Goal: Use online tool/utility: Utilize a website feature to perform a specific function

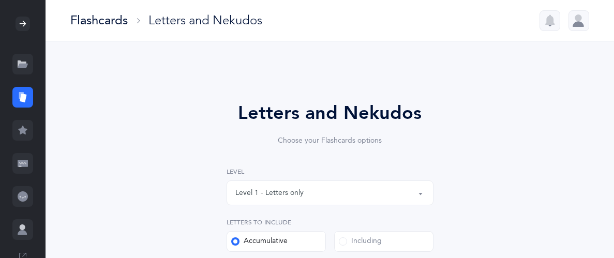
select select "27"
select select "single"
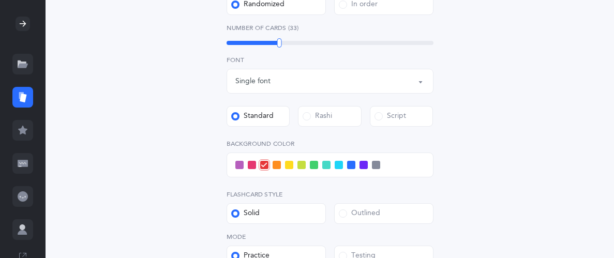
scroll to position [328, 0]
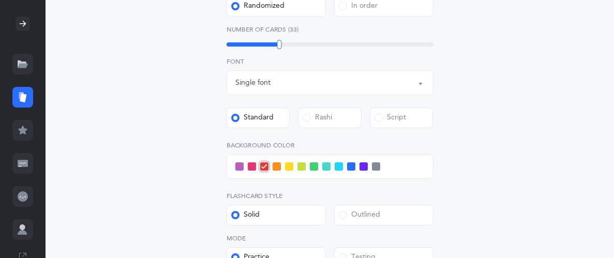
click at [314, 167] on span at bounding box center [314, 166] width 8 height 8
click at [0, 0] on input "checkbox" at bounding box center [0, 0] width 0 height 0
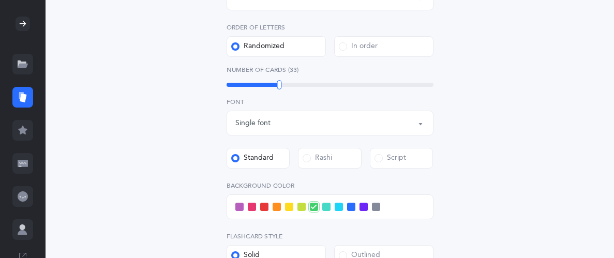
scroll to position [288, 0]
click at [261, 84] on div "33" at bounding box center [330, 85] width 207 height 4
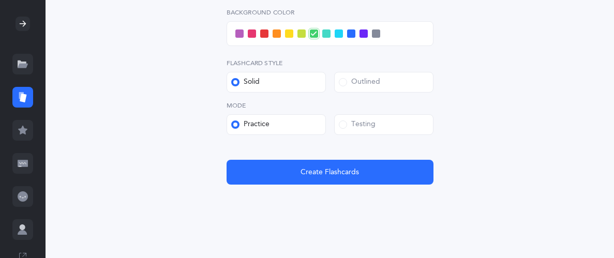
scroll to position [470, 0]
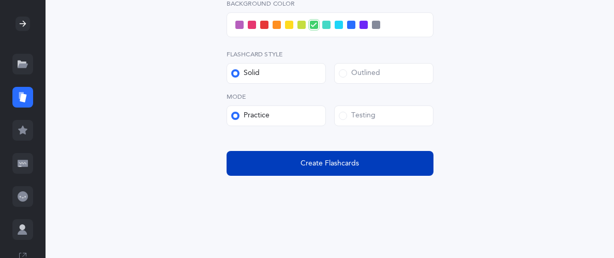
click at [311, 159] on span "Create Flashcards" at bounding box center [329, 163] width 58 height 11
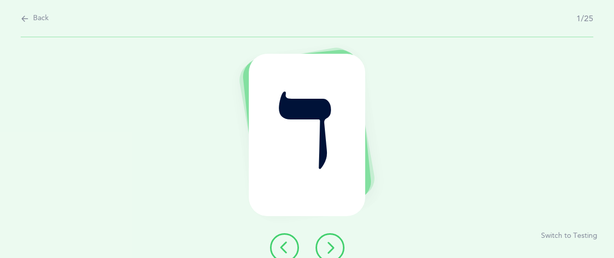
scroll to position [0, 0]
click at [325, 249] on icon at bounding box center [330, 248] width 12 height 12
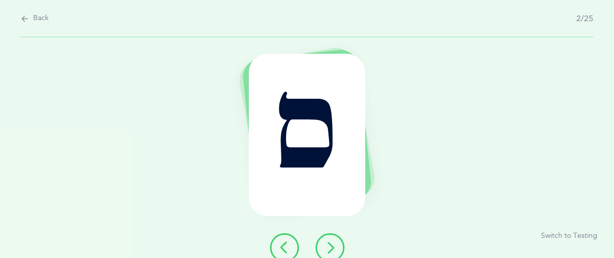
click at [325, 249] on icon at bounding box center [330, 248] width 12 height 12
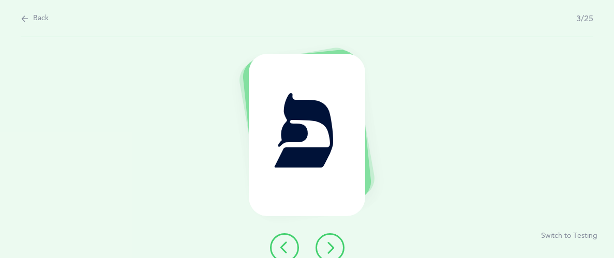
click at [325, 249] on icon at bounding box center [330, 248] width 12 height 12
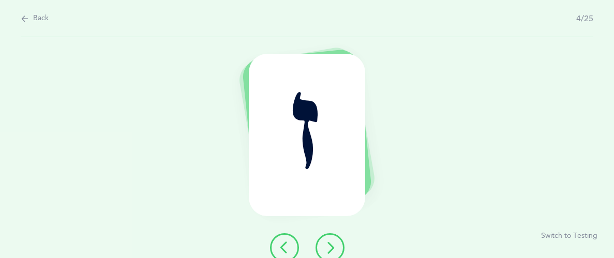
click at [325, 249] on icon at bounding box center [330, 248] width 12 height 12
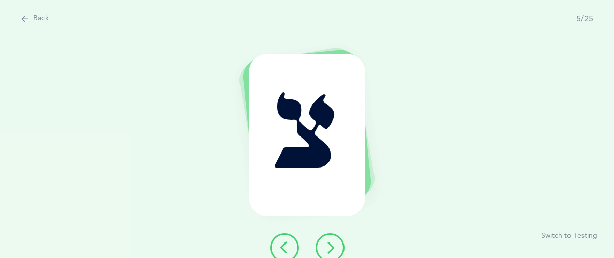
click at [325, 249] on icon at bounding box center [330, 248] width 12 height 12
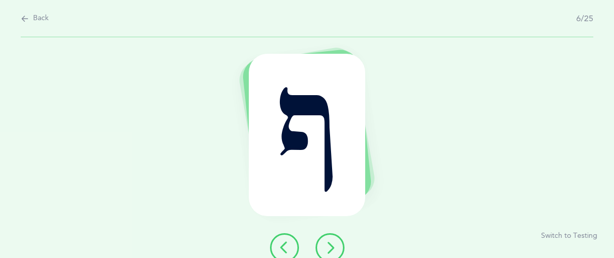
click at [325, 249] on icon at bounding box center [330, 248] width 12 height 12
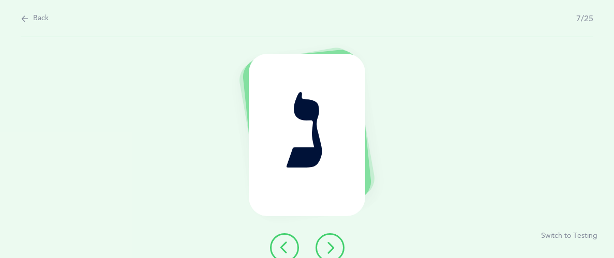
click at [325, 249] on icon at bounding box center [330, 248] width 12 height 12
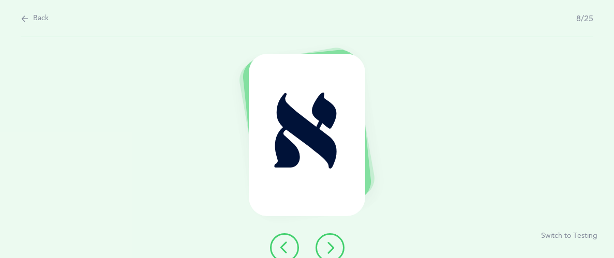
click at [325, 249] on icon at bounding box center [330, 248] width 12 height 12
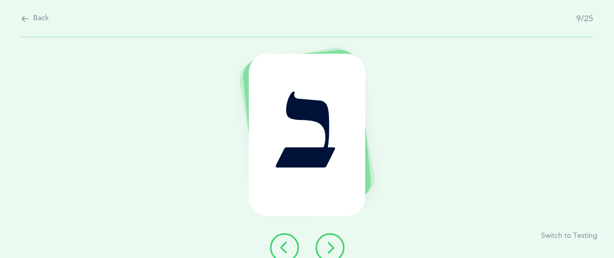
click at [325, 249] on icon at bounding box center [330, 248] width 12 height 12
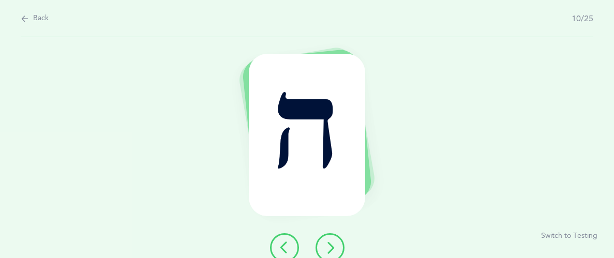
click at [325, 249] on icon at bounding box center [330, 248] width 12 height 12
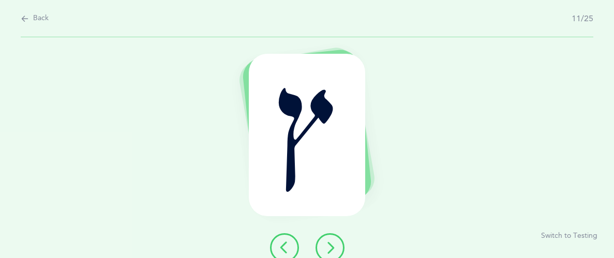
click at [324, 250] on icon at bounding box center [330, 248] width 12 height 12
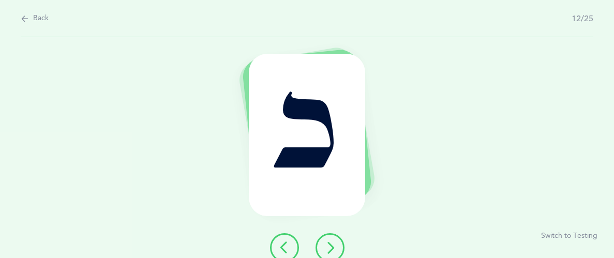
click at [324, 250] on icon at bounding box center [330, 248] width 12 height 12
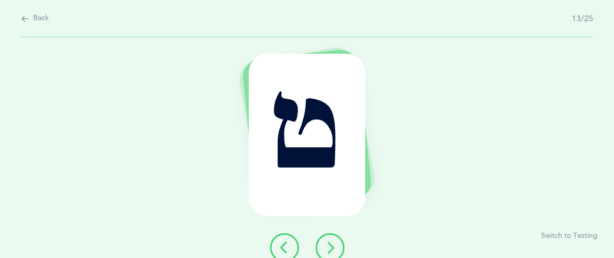
click at [332, 242] on icon at bounding box center [330, 248] width 12 height 12
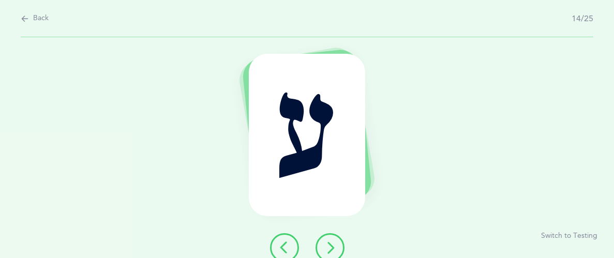
click at [332, 242] on icon at bounding box center [330, 248] width 12 height 12
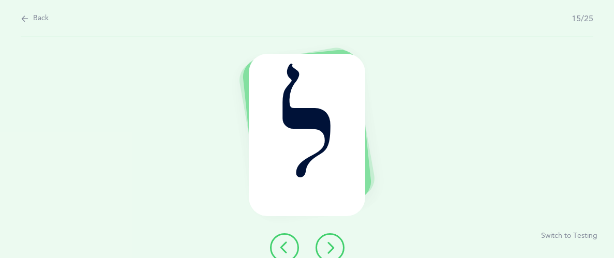
click at [332, 242] on icon at bounding box center [330, 248] width 12 height 12
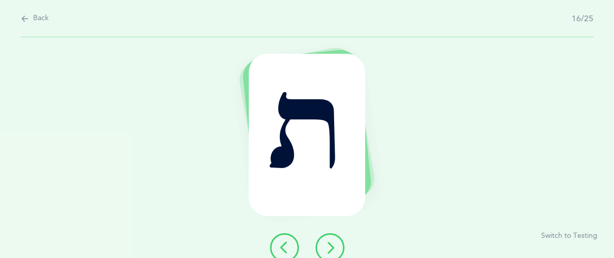
click at [330, 243] on icon at bounding box center [330, 248] width 12 height 12
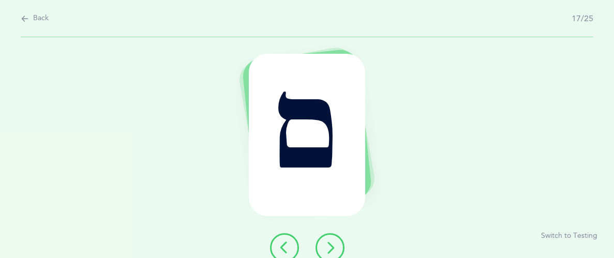
click at [329, 243] on icon at bounding box center [330, 248] width 12 height 12
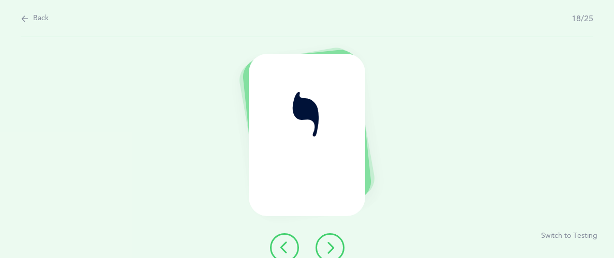
click at [327, 243] on icon at bounding box center [330, 248] width 12 height 12
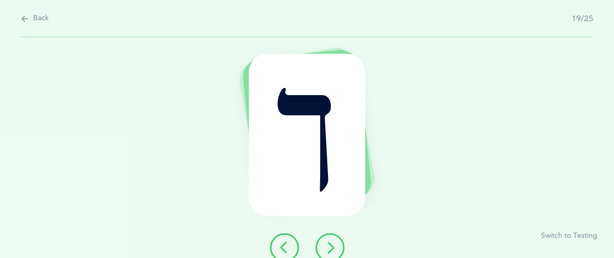
click at [327, 243] on icon at bounding box center [330, 248] width 12 height 12
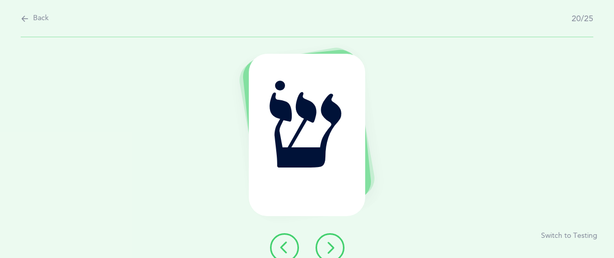
click at [324, 242] on icon at bounding box center [330, 248] width 12 height 12
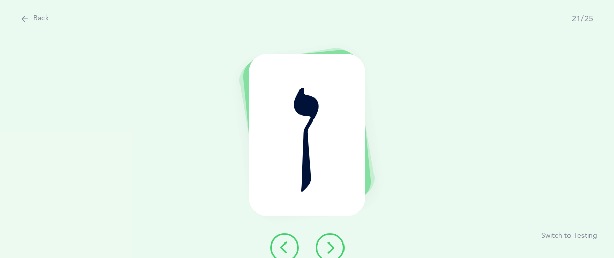
click at [323, 243] on button at bounding box center [329, 247] width 29 height 29
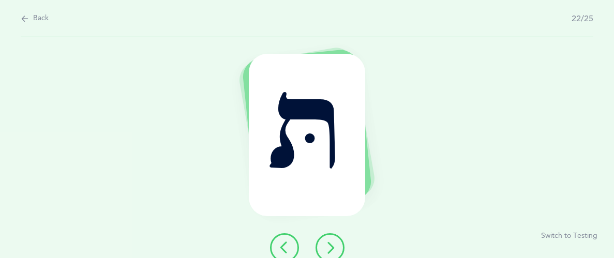
click at [323, 243] on button at bounding box center [329, 247] width 29 height 29
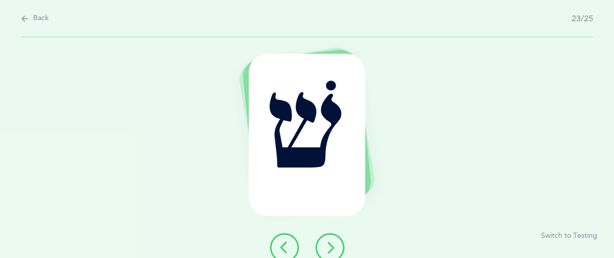
click at [323, 243] on button at bounding box center [329, 247] width 29 height 29
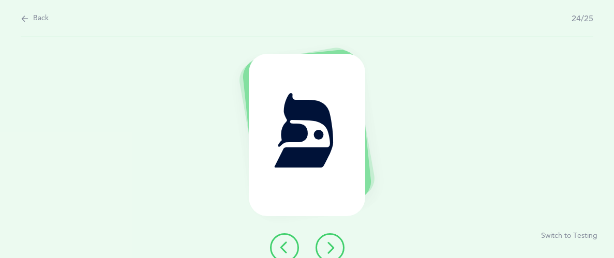
click at [325, 239] on button at bounding box center [329, 247] width 29 height 29
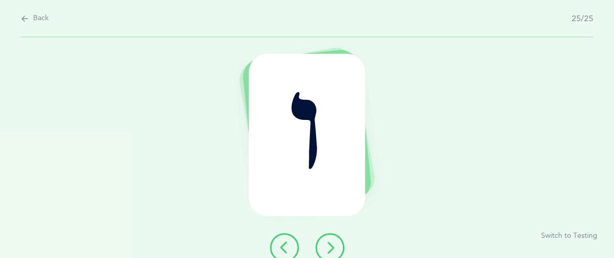
click at [325, 242] on icon at bounding box center [330, 248] width 12 height 12
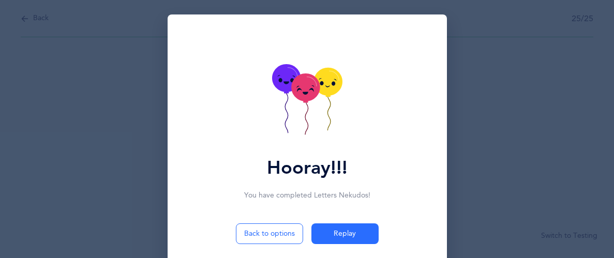
click at [316, 100] on icon at bounding box center [307, 100] width 70 height 73
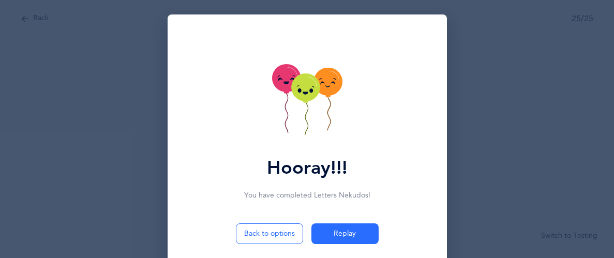
click at [312, 97] on icon at bounding box center [305, 87] width 28 height 28
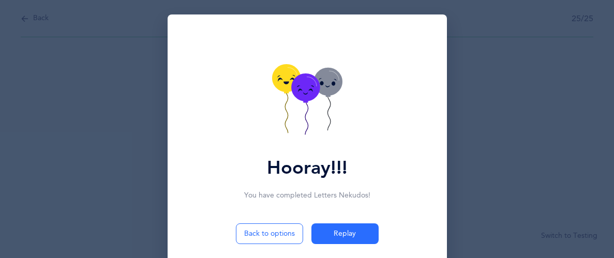
click at [312, 97] on icon at bounding box center [305, 87] width 28 height 28
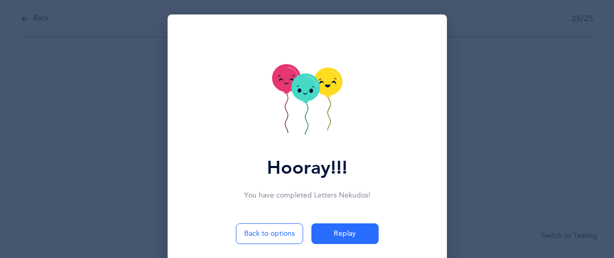
click at [312, 97] on icon at bounding box center [305, 87] width 28 height 28
click at [310, 96] on icon at bounding box center [305, 87] width 28 height 28
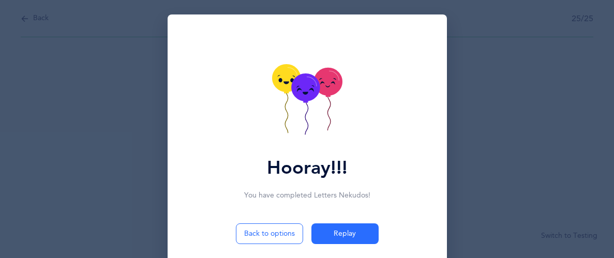
click at [310, 96] on icon at bounding box center [305, 87] width 28 height 28
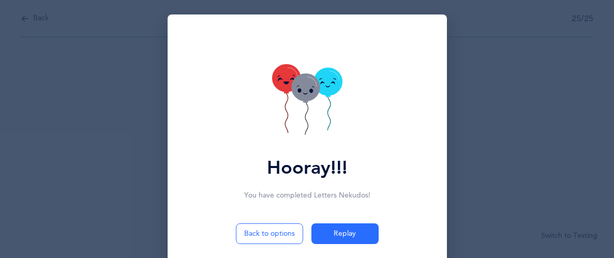
click at [310, 96] on icon at bounding box center [305, 87] width 28 height 28
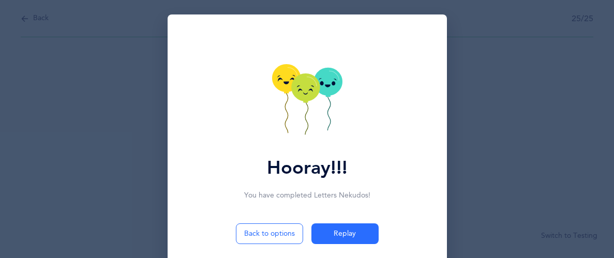
click at [310, 96] on icon at bounding box center [305, 87] width 28 height 28
